Goal: Information Seeking & Learning: Learn about a topic

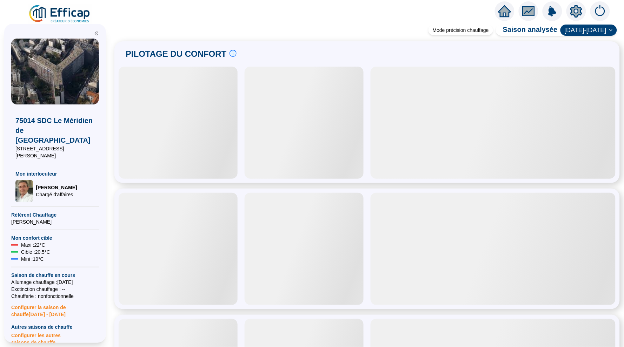
click at [500, 14] on icon "home" at bounding box center [504, 11] width 13 height 12
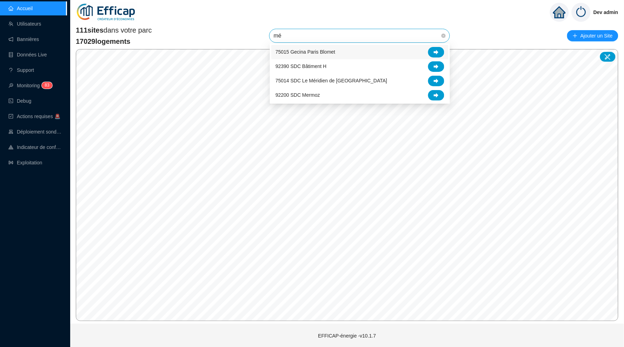
type input "mér"
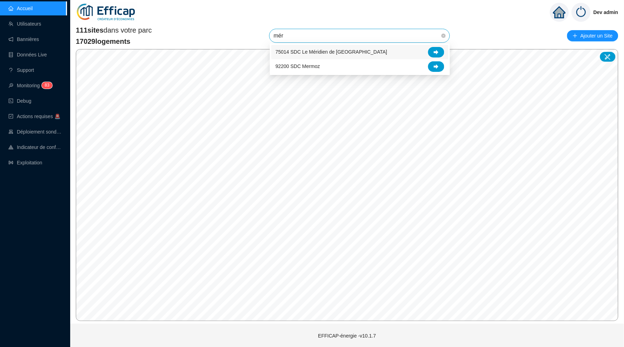
click at [403, 50] on div "75014 SDC Le Méridien de [GEOGRAPHIC_DATA]" at bounding box center [359, 52] width 169 height 11
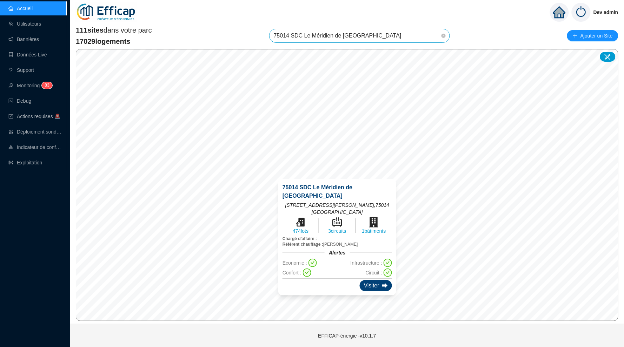
click at [371, 280] on div "Visiter" at bounding box center [375, 285] width 32 height 11
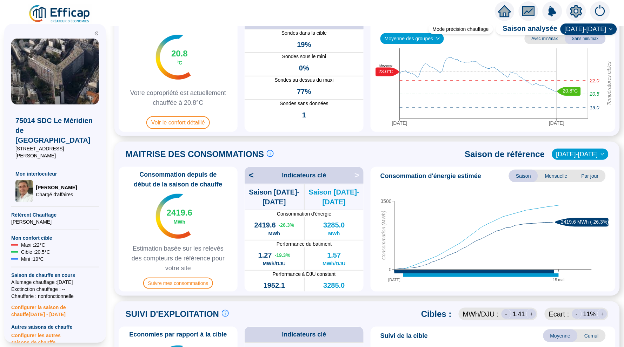
scroll to position [60, 0]
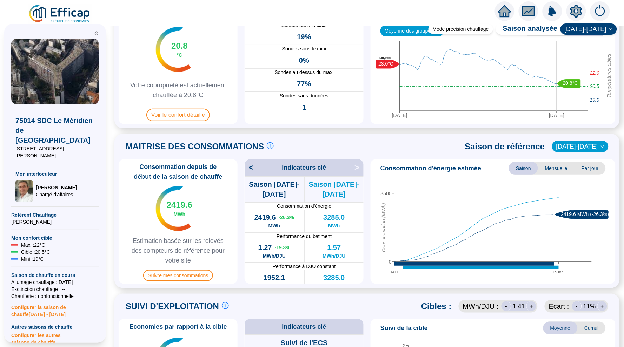
click at [592, 147] on span "[DATE]-[DATE]" at bounding box center [580, 146] width 48 height 11
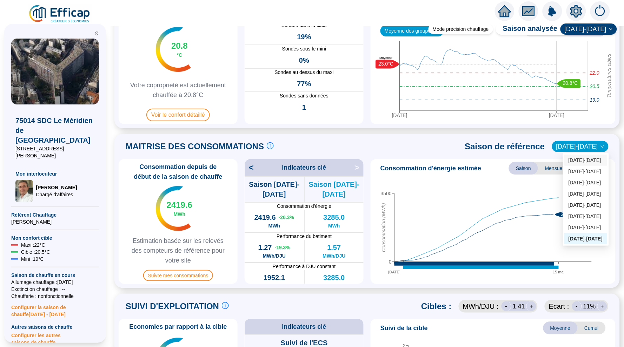
click at [579, 158] on div "[DATE]-[DATE]" at bounding box center [585, 160] width 35 height 7
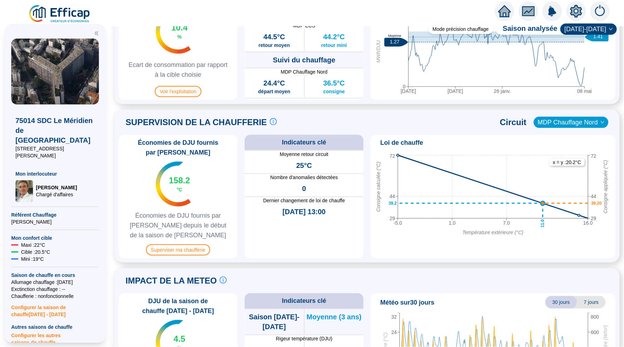
scroll to position [401, 0]
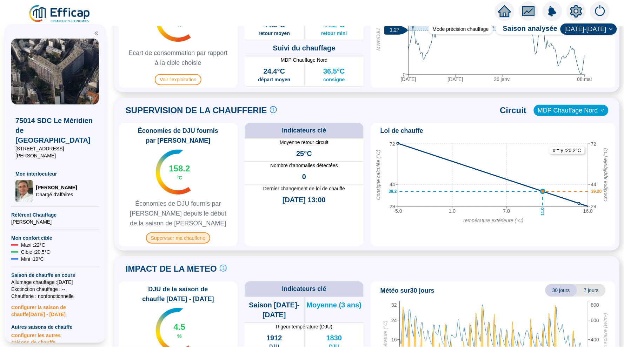
click at [185, 235] on span "Superviser ma chaufferie" at bounding box center [178, 238] width 64 height 11
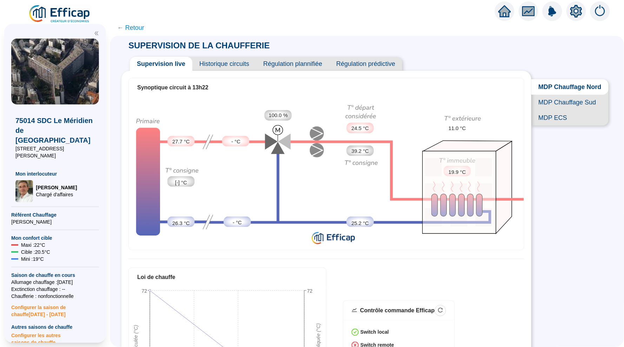
click at [551, 115] on span "MDP ECS" at bounding box center [569, 117] width 77 height 15
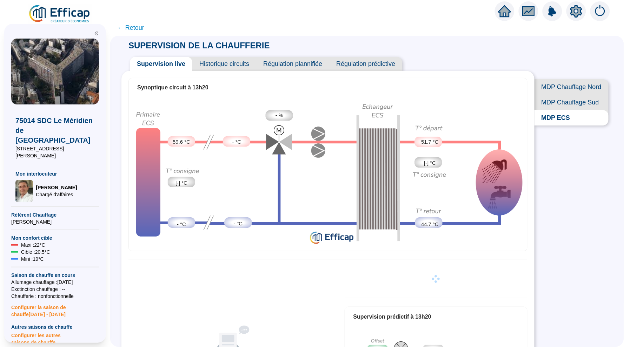
click at [135, 28] on span "← Retour" at bounding box center [130, 28] width 27 height 10
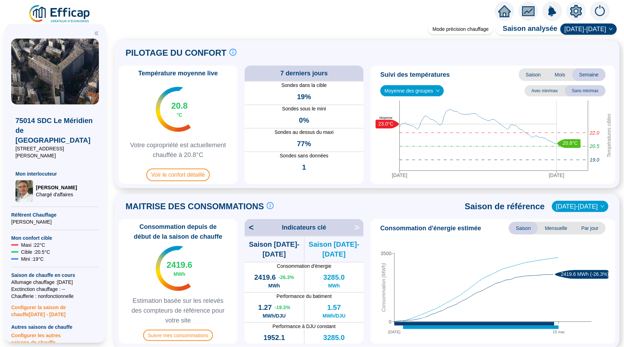
click at [504, 11] on icon "home" at bounding box center [504, 11] width 13 height 10
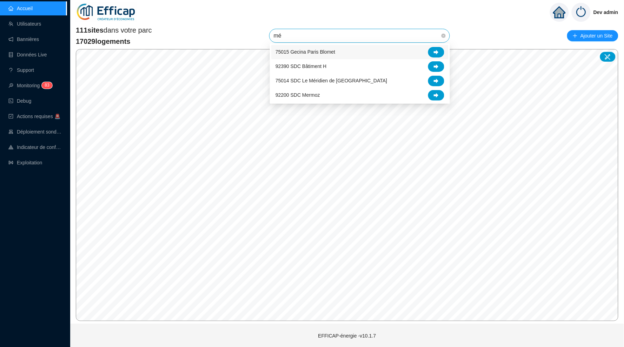
type input "mér"
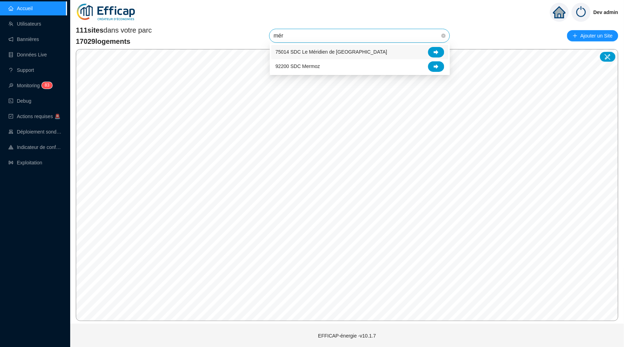
click at [411, 50] on div "75014 SDC Le Méridien de [GEOGRAPHIC_DATA]" at bounding box center [359, 52] width 169 height 11
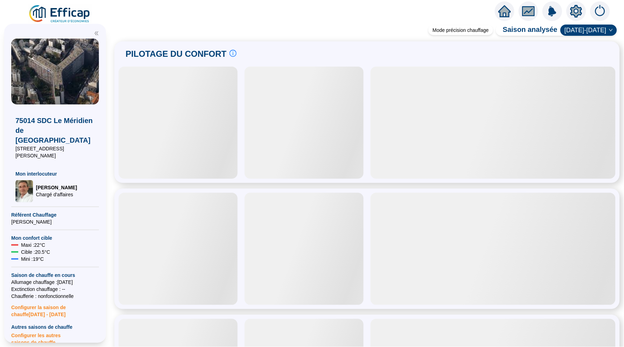
drag, startPoint x: 454, startPoint y: 6, endPoint x: 498, endPoint y: 7, distance: 43.8
click at [498, 7] on icon "home" at bounding box center [504, 11] width 13 height 13
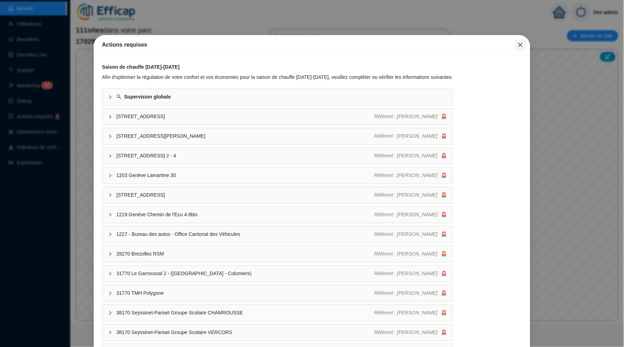
click at [523, 41] on button "Close" at bounding box center [519, 44] width 11 height 11
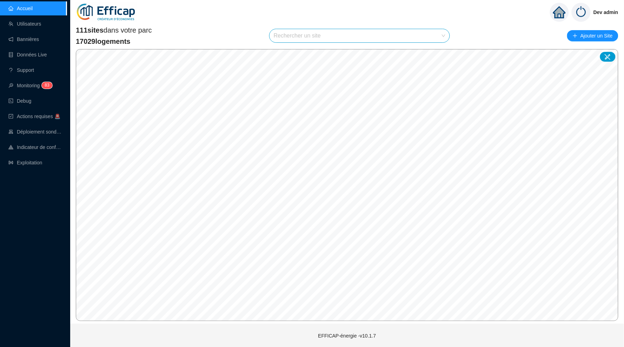
click at [356, 34] on input "search" at bounding box center [356, 35] width 165 height 13
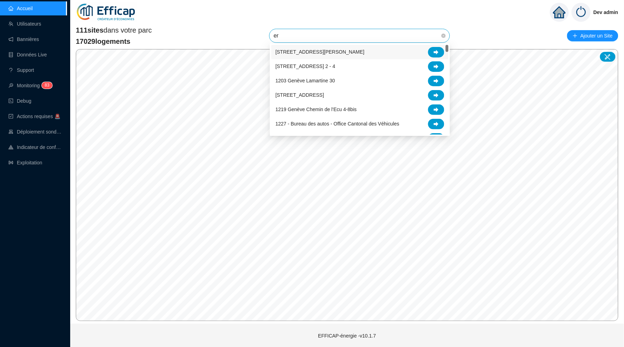
type input "era"
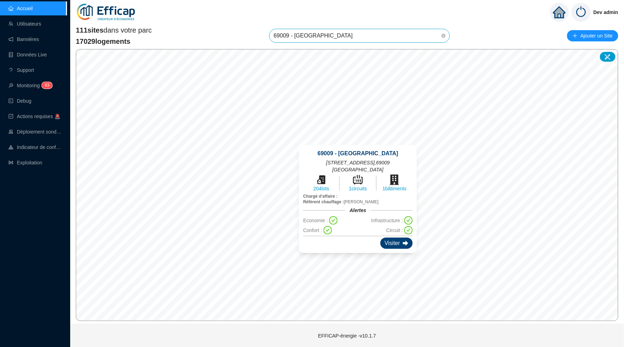
click at [385, 238] on div "Visiter" at bounding box center [396, 243] width 32 height 11
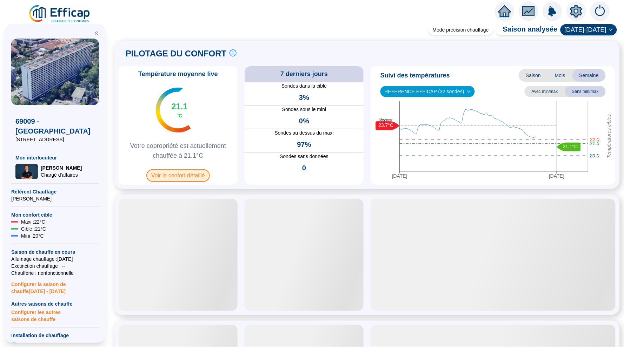
click at [177, 177] on span "Voir le confort détaillé" at bounding box center [177, 175] width 63 height 13
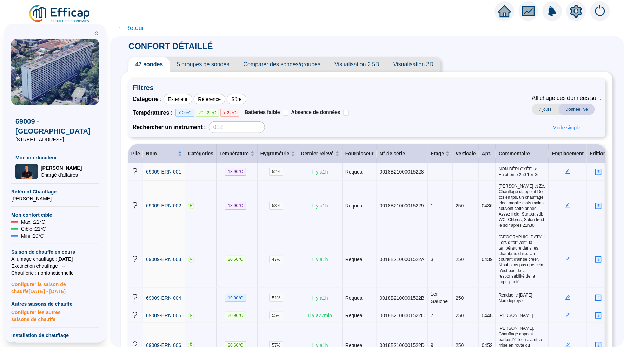
click at [352, 70] on span "Visualisation 2.5D" at bounding box center [356, 65] width 59 height 14
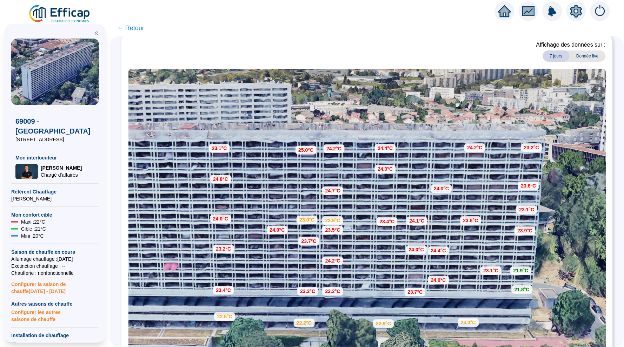
scroll to position [38, 0]
